Goal: Transaction & Acquisition: Purchase product/service

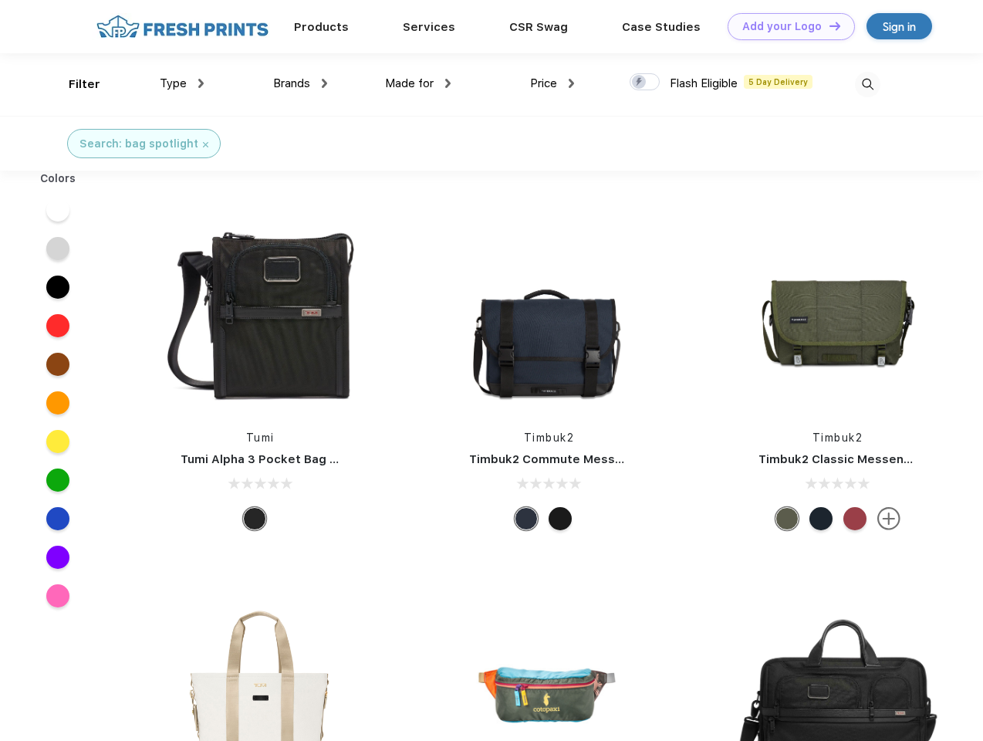
click at [786, 26] on link "Add your Logo Design Tool" at bounding box center [791, 26] width 127 height 27
click at [0, 0] on div "Design Tool" at bounding box center [0, 0] width 0 height 0
click at [828, 25] on link "Add your Logo Design Tool" at bounding box center [791, 26] width 127 height 27
click at [74, 84] on div "Filter" at bounding box center [85, 85] width 32 height 18
click at [182, 83] on span "Type" at bounding box center [173, 83] width 27 height 14
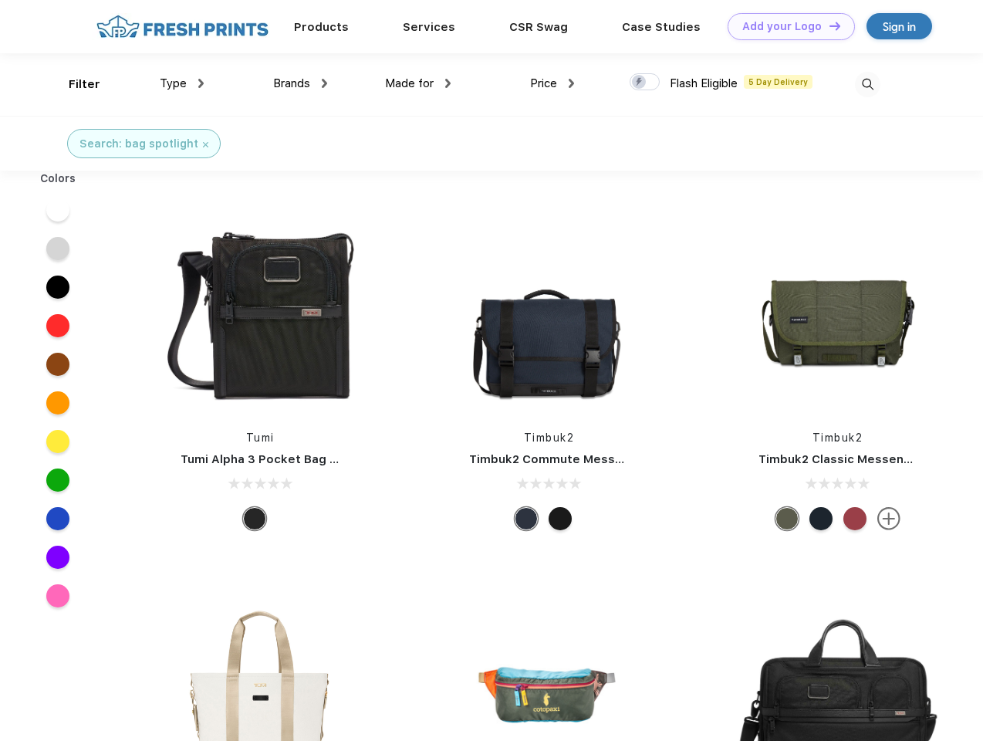
click at [300, 83] on span "Brands" at bounding box center [291, 83] width 37 height 14
click at [418, 83] on span "Made for" at bounding box center [409, 83] width 49 height 14
click at [553, 83] on span "Price" at bounding box center [543, 83] width 27 height 14
click at [645, 83] on div at bounding box center [645, 81] width 30 height 17
click at [640, 83] on input "checkbox" at bounding box center [635, 78] width 10 height 10
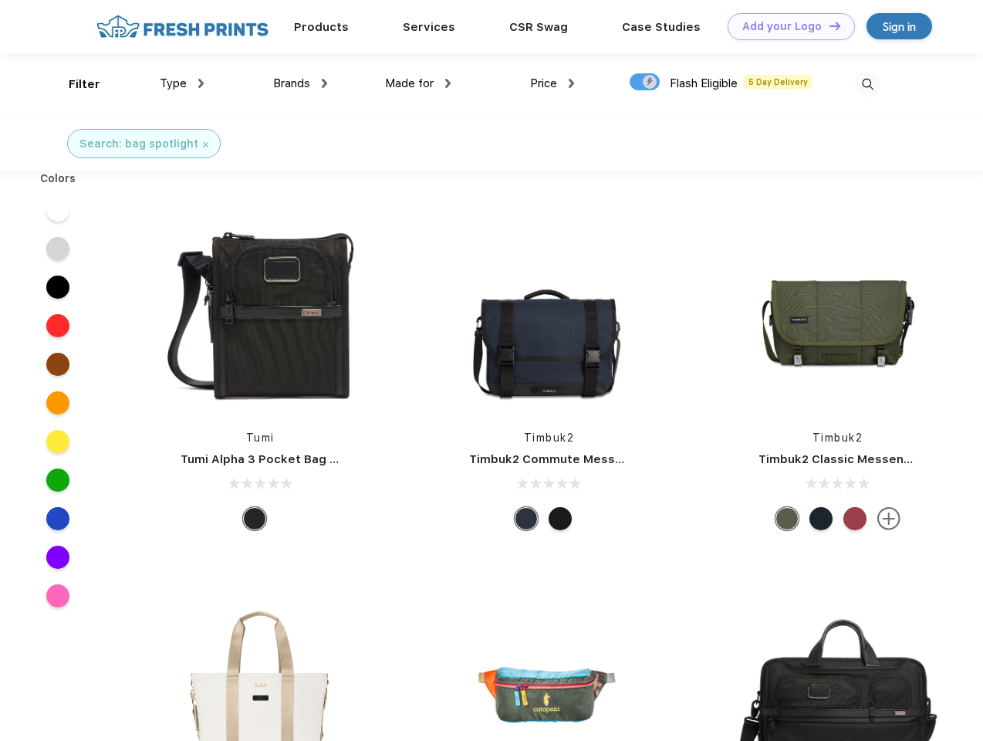
click at [868, 84] on img at bounding box center [867, 84] width 25 height 25
